Goal: Find specific page/section: Find specific page/section

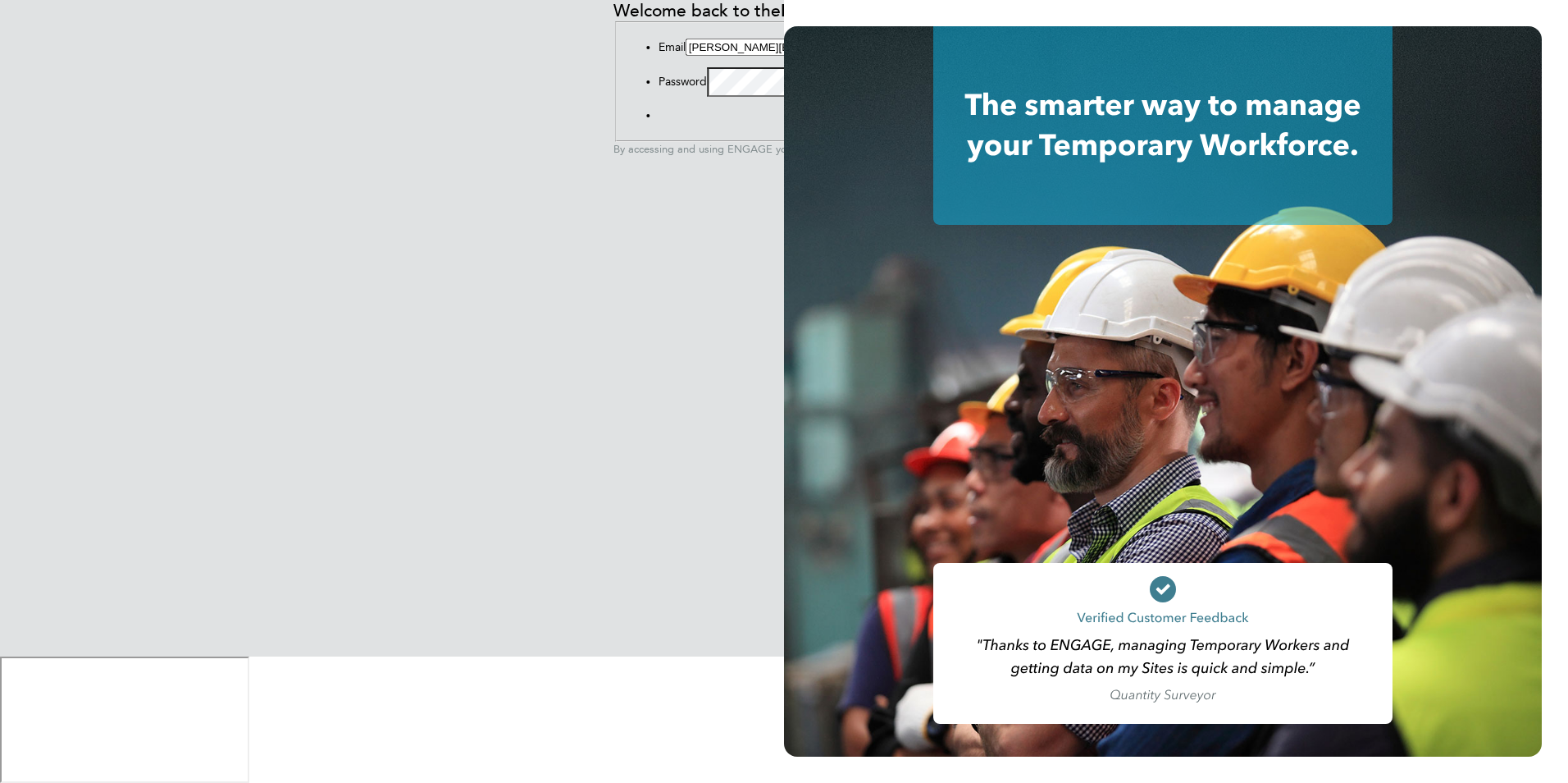
click at [659, 119] on button "Sign In" at bounding box center [659, 119] width 0 height 0
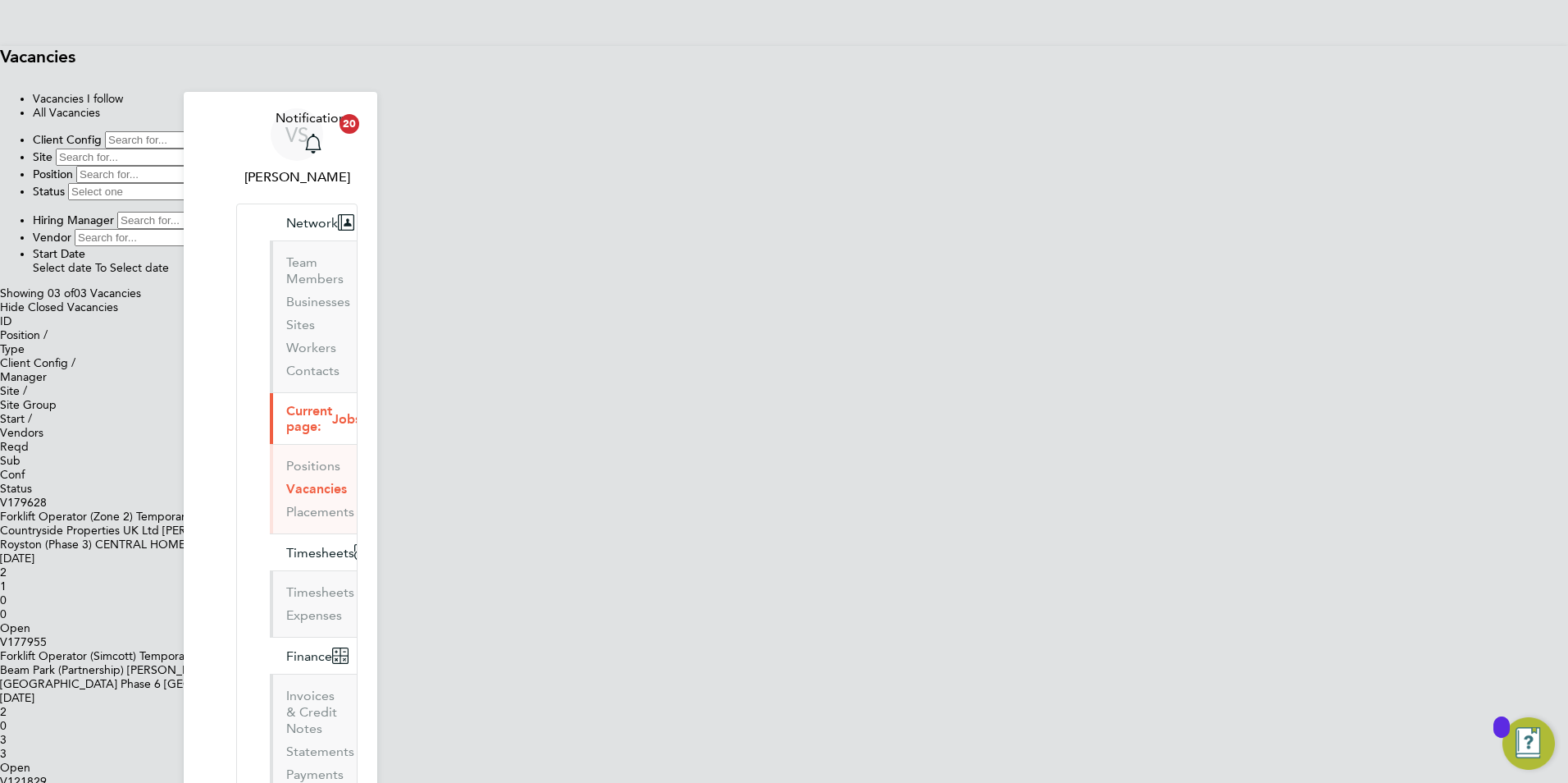
click at [201, 166] on input at bounding box center [129, 157] width 145 height 18
type input "[GEOGRAPHIC_DATA] ([GEOGRAPHIC_DATA])"
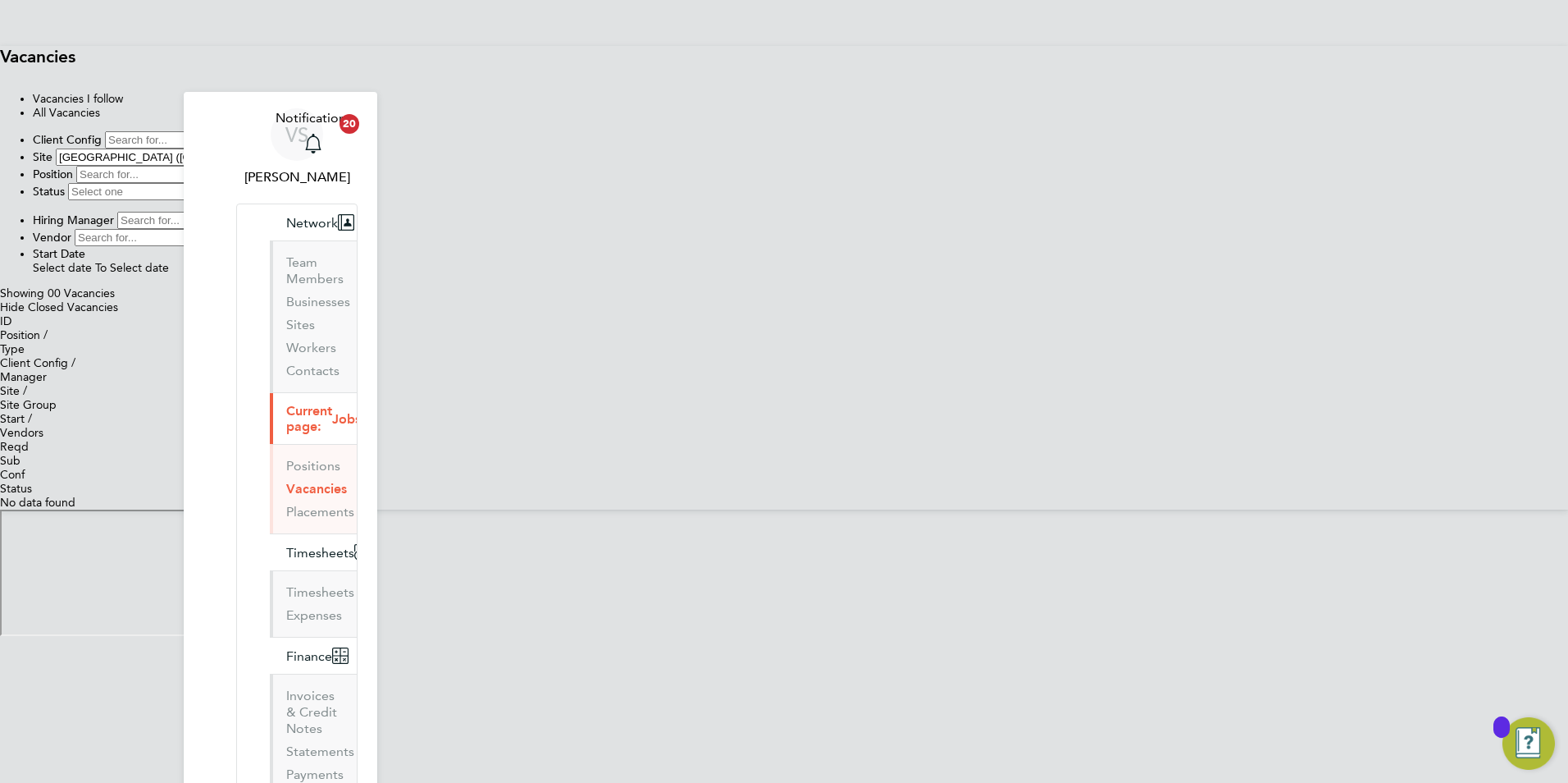
click at [118, 314] on label "Hide Closed Vacancies" at bounding box center [59, 307] width 118 height 14
